Goal: Check status: Check status

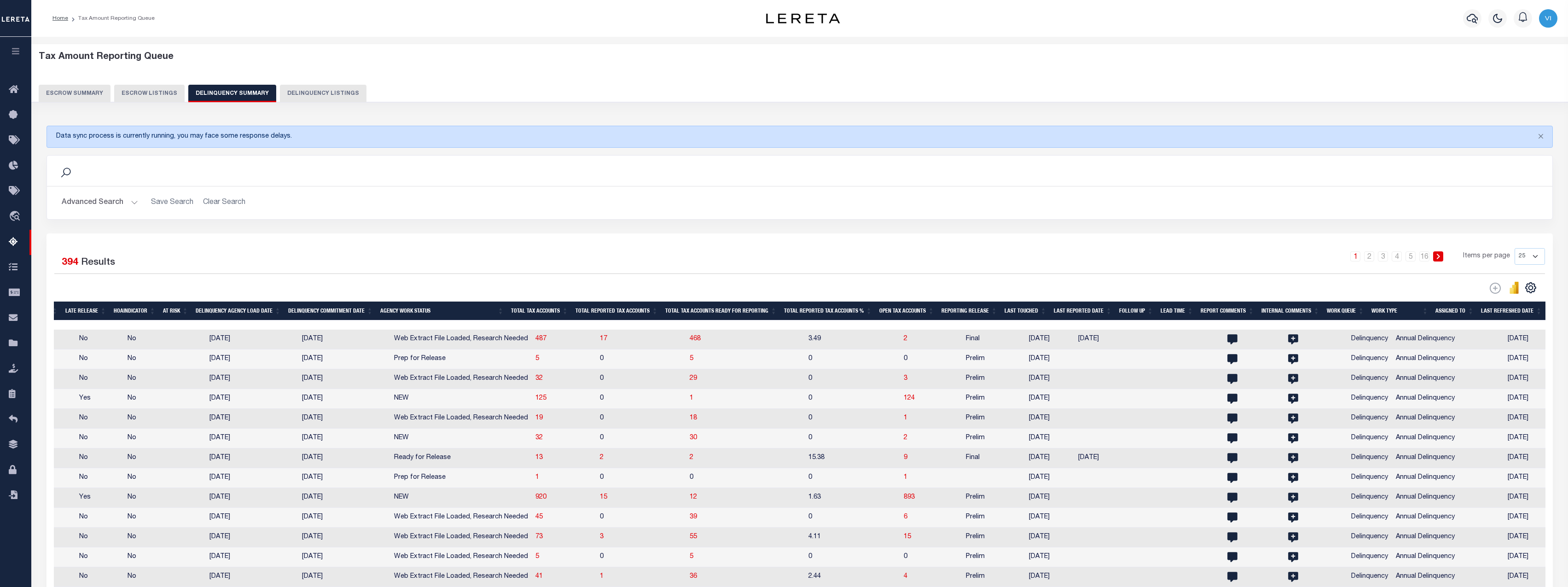
scroll to position [0, 583]
click at [774, 381] on span "3" at bounding box center [908, 378] width 4 height 7
select select "100"
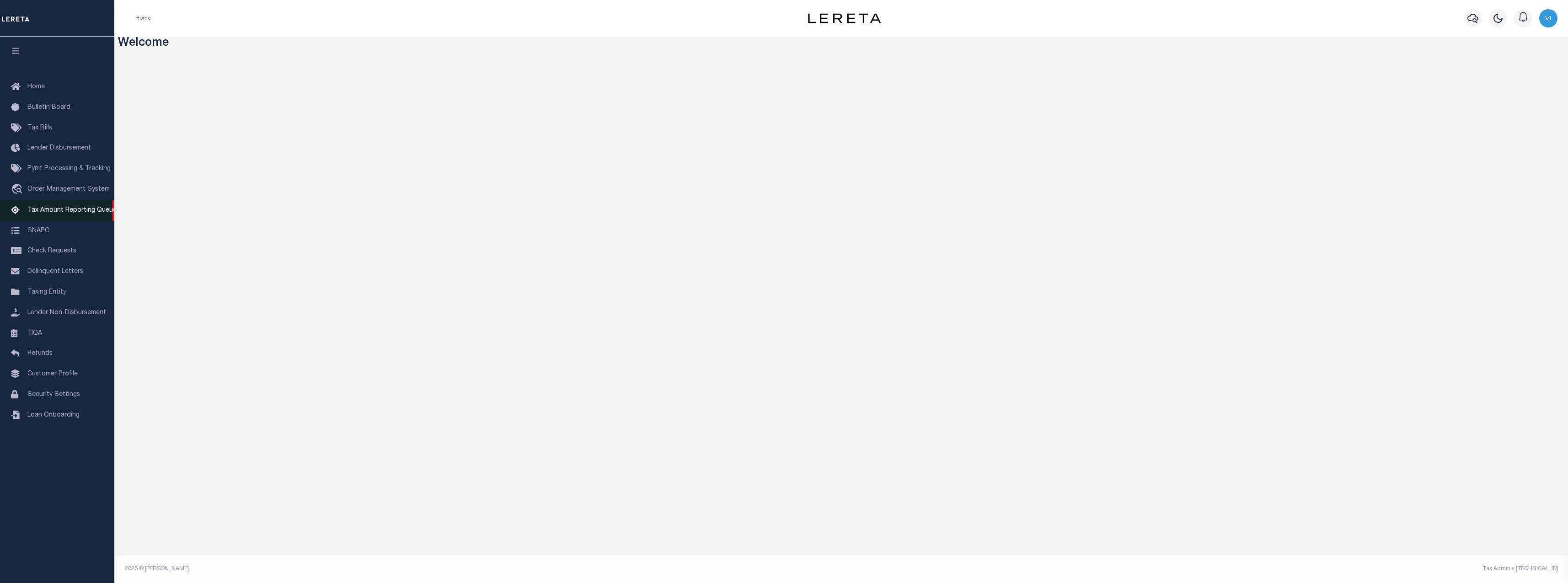
click at [69, 210] on span "Tax Amount Reporting Queue" at bounding box center [72, 210] width 90 height 7
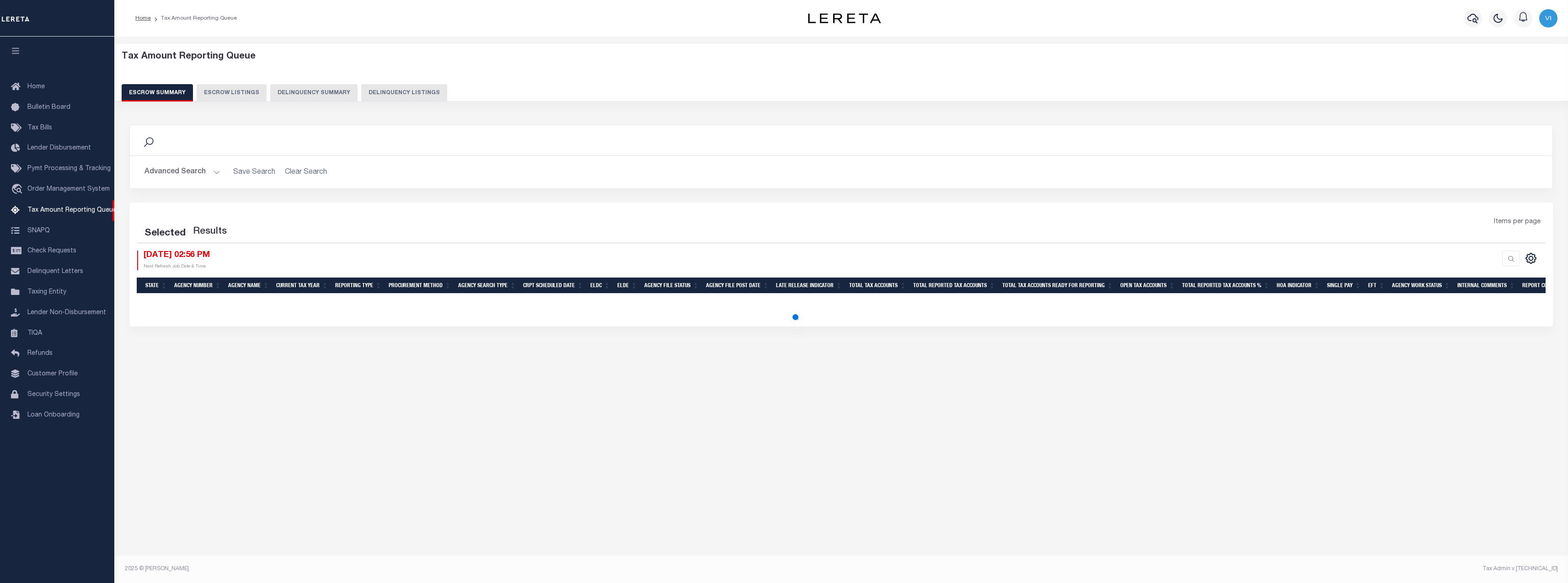
select select "100"
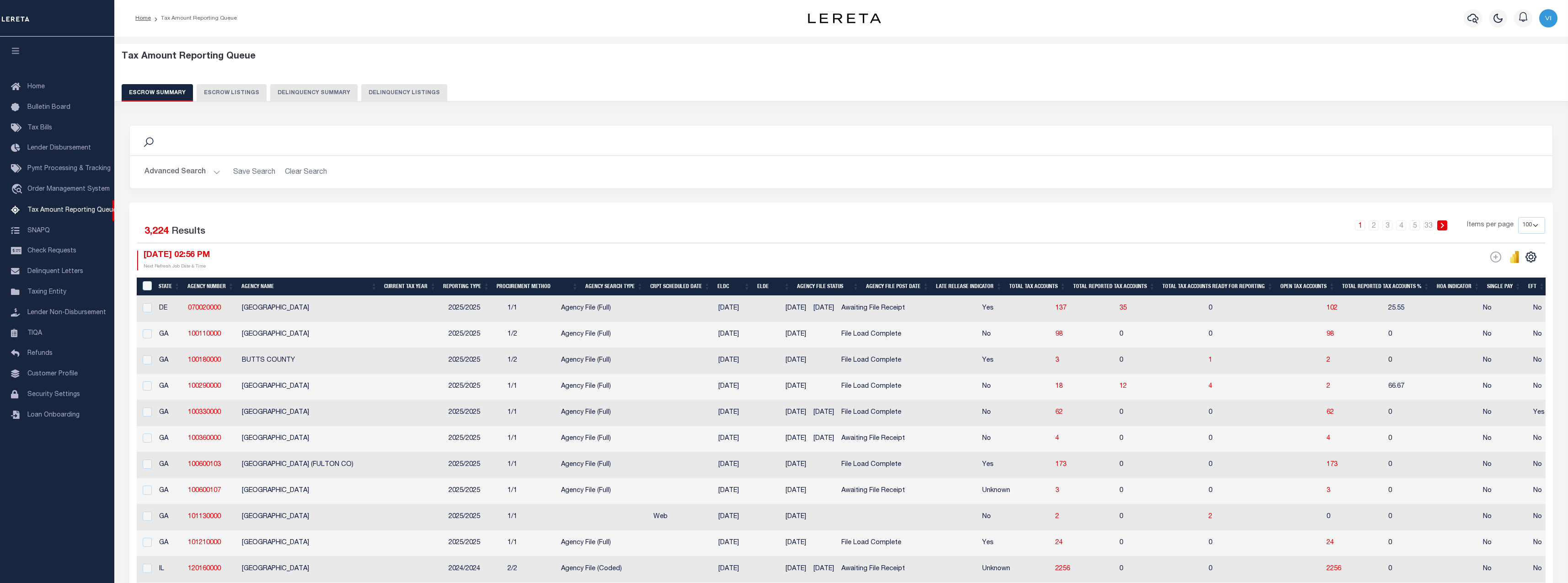
click at [284, 106] on div "Tax Amount Reporting Queue Escrow Summary Escrow Listings Delinquency Summary" at bounding box center [841, 79] width 1471 height 72
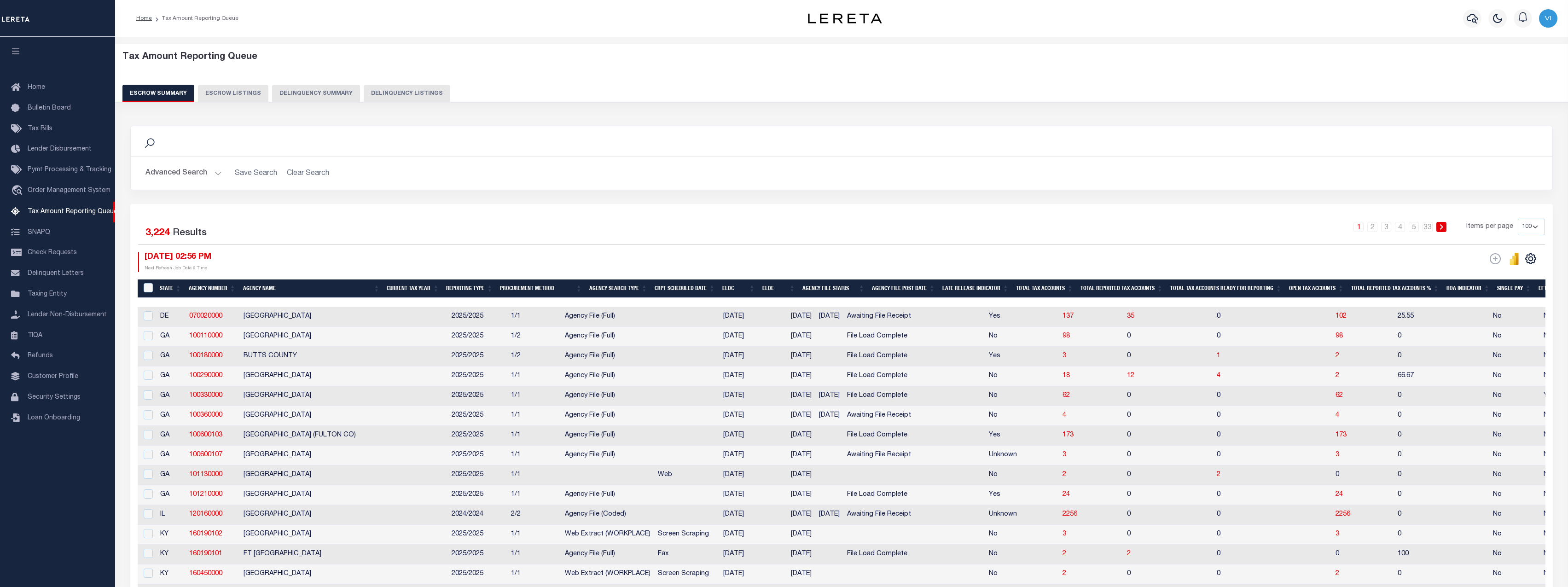
click at [310, 97] on button "Delinquency Summary" at bounding box center [317, 93] width 88 height 18
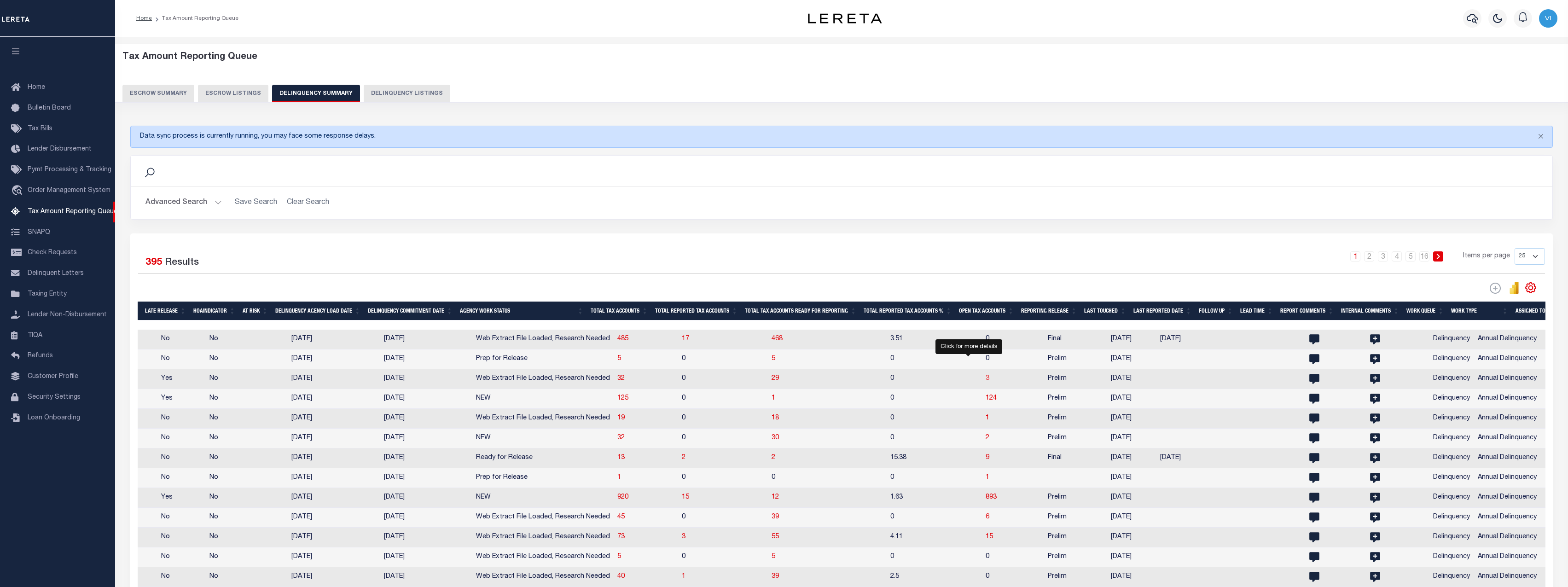
click at [986, 381] on span "3" at bounding box center [987, 378] width 4 height 7
select select "100"
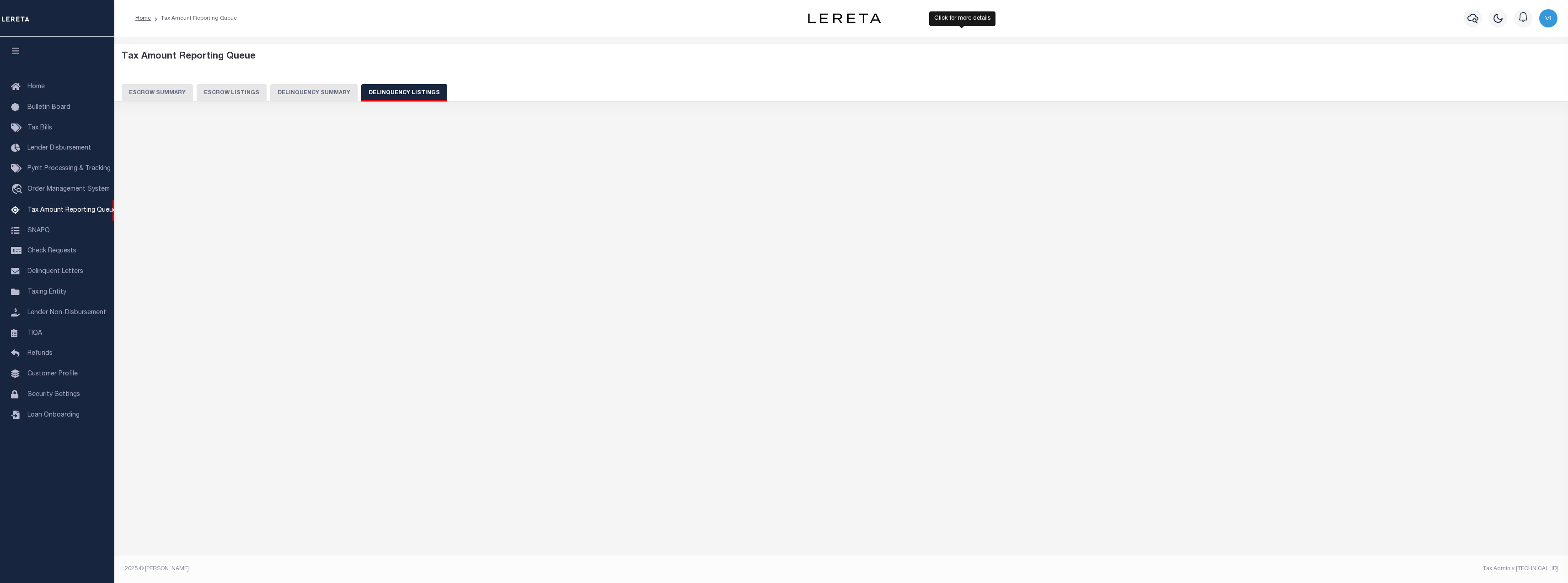
select select "100"
